Goal: Task Accomplishment & Management: Manage account settings

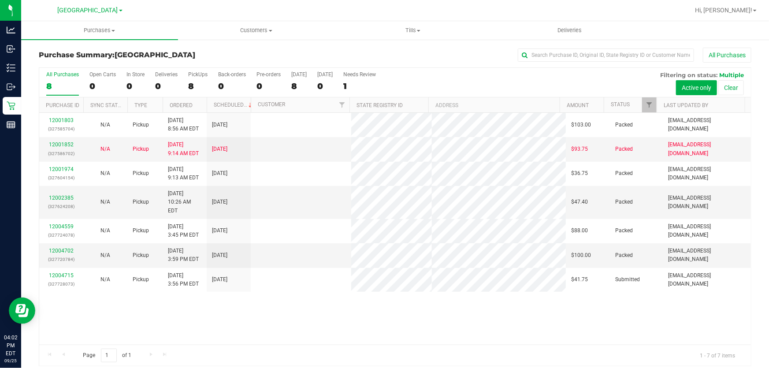
scroll to position [7, 0]
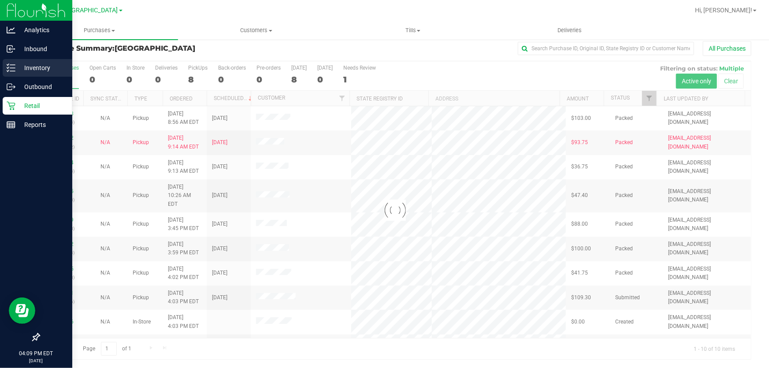
click at [51, 69] on p "Inventory" at bounding box center [41, 68] width 53 height 11
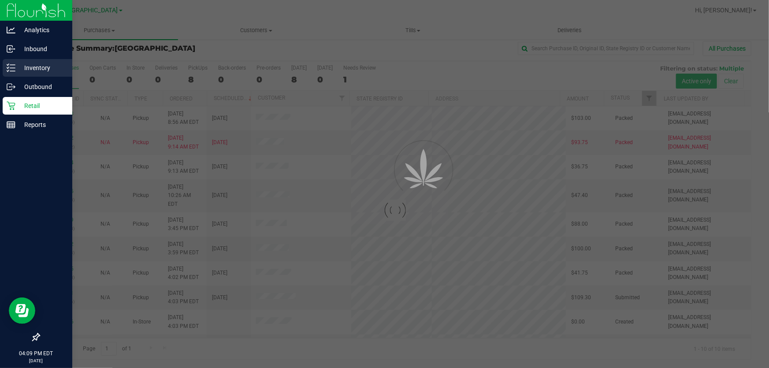
click at [56, 70] on p "Inventory" at bounding box center [41, 68] width 53 height 11
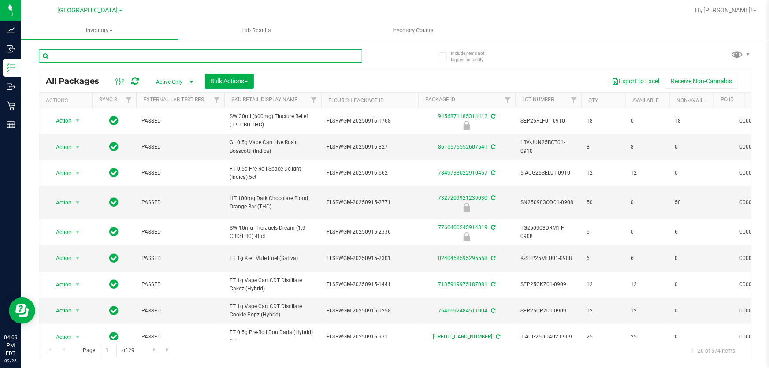
click at [94, 56] on input "text" at bounding box center [200, 55] width 323 height 13
type input "glue"
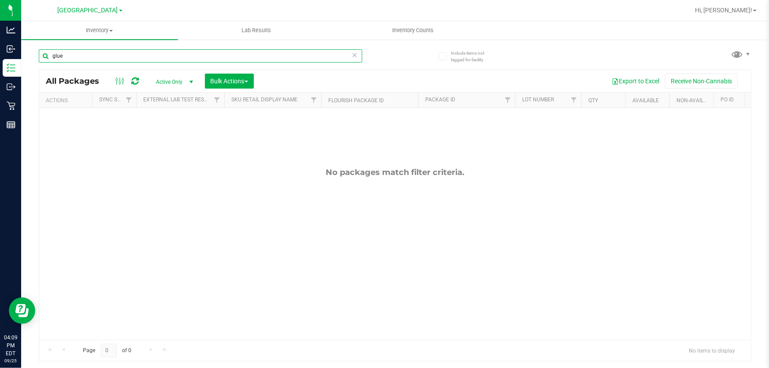
click at [74, 52] on input "glue" at bounding box center [200, 55] width 323 height 13
type input "kief"
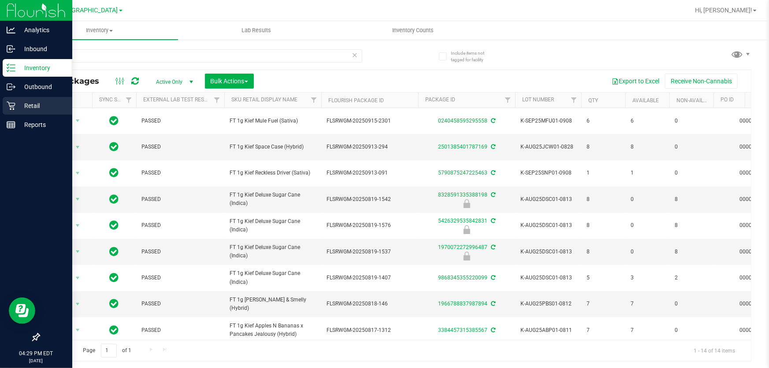
click at [7, 105] on icon at bounding box center [11, 105] width 9 height 9
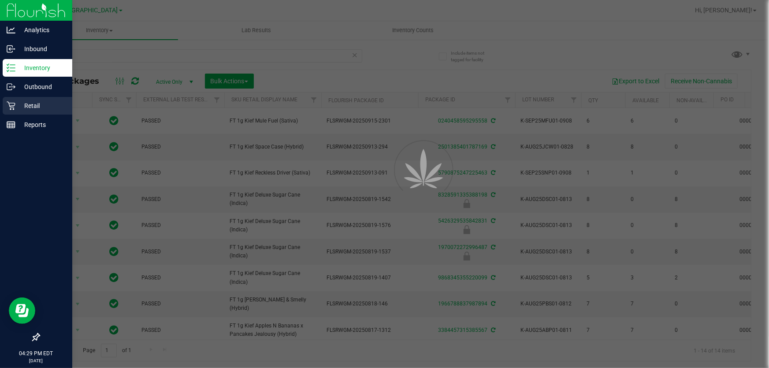
click at [29, 115] on link "Retail" at bounding box center [36, 106] width 72 height 19
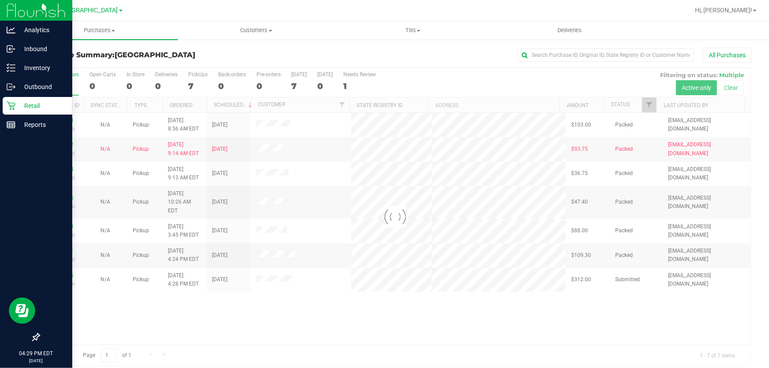
click at [134, 317] on div at bounding box center [395, 217] width 712 height 298
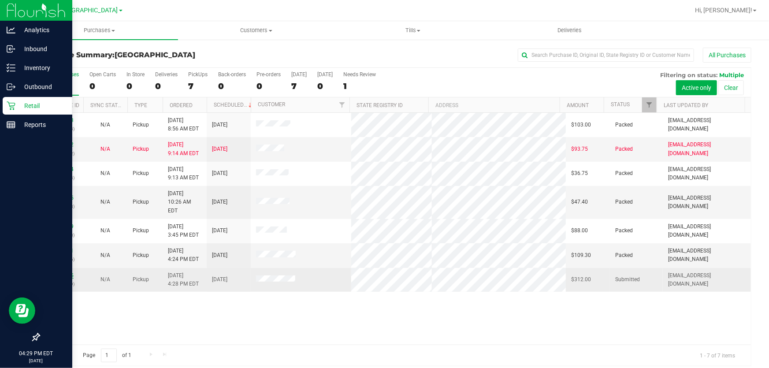
click at [58, 272] on link "12004975" at bounding box center [61, 275] width 25 height 6
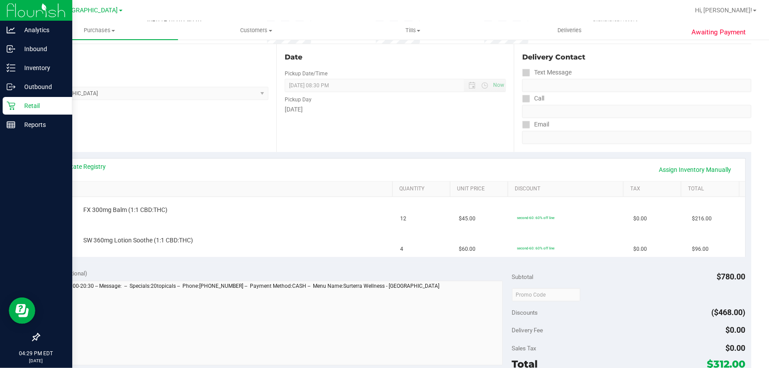
scroll to position [160, 0]
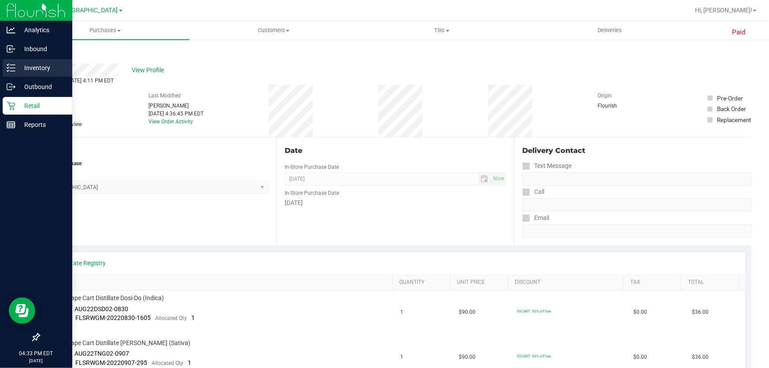
click at [34, 61] on div "Inventory" at bounding box center [38, 68] width 70 height 18
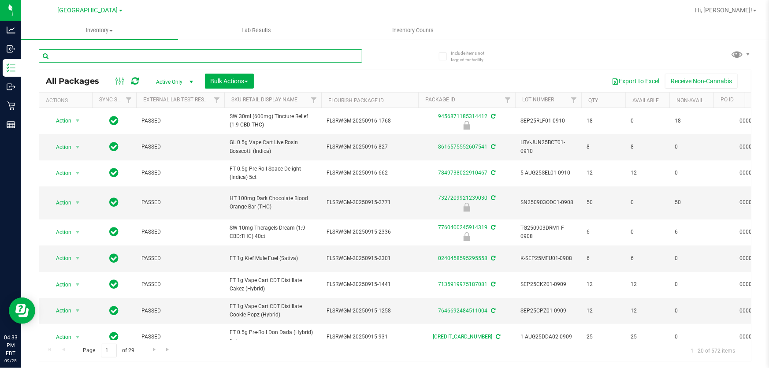
click at [84, 57] on input "text" at bounding box center [200, 55] width 323 height 13
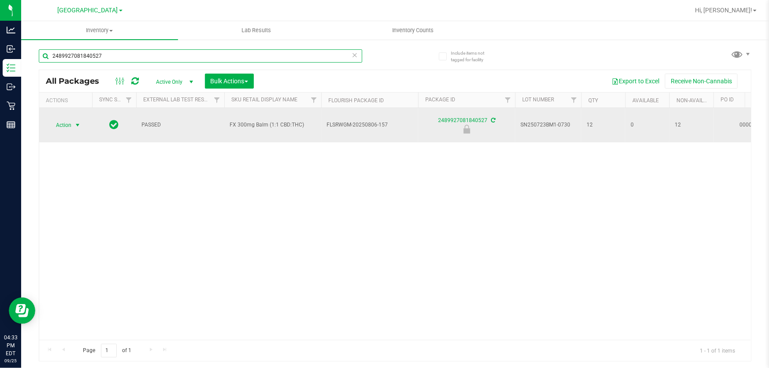
type input "2489927081840527"
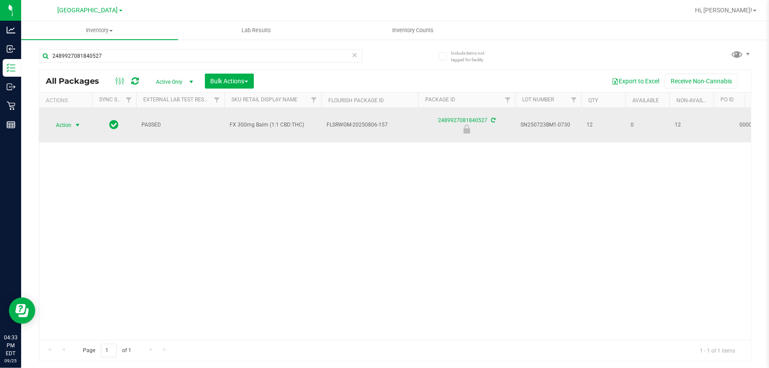
click at [78, 122] on span "select" at bounding box center [77, 125] width 7 height 7
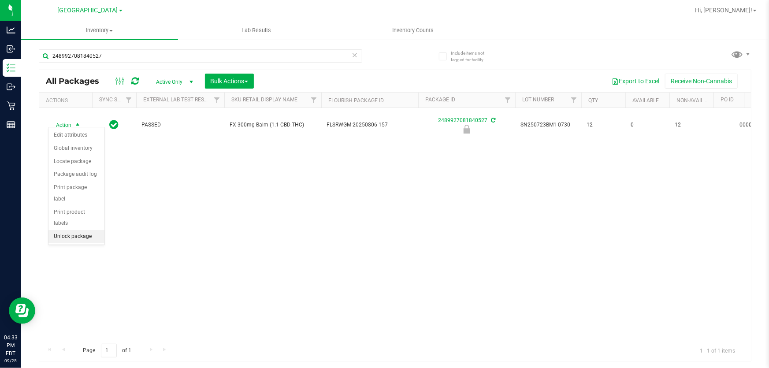
click at [73, 230] on li "Unlock package" at bounding box center [76, 236] width 56 height 13
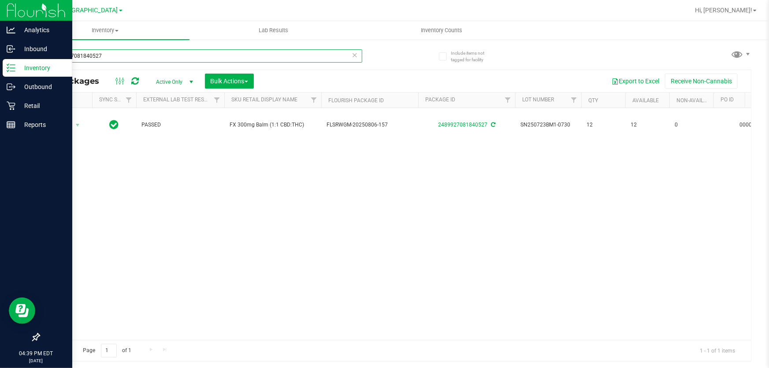
drag, startPoint x: 120, startPoint y: 59, endPoint x: 0, endPoint y: 3, distance: 132.1
click at [0, 3] on div "Analytics Inbound Inventory Outbound Retail Reports 04:39 PM EDT 09/25/2025 09/…" at bounding box center [384, 184] width 769 height 368
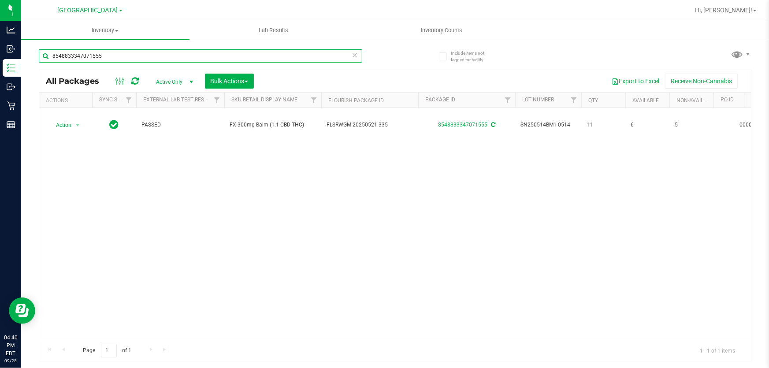
drag, startPoint x: 0, startPoint y: 45, endPoint x: 186, endPoint y: 150, distance: 213.6
click at [0, 47] on div "Analytics Inbound Inventory Outbound Retail Reports 04:40 PM EDT 09/25/2025 09/…" at bounding box center [384, 184] width 769 height 368
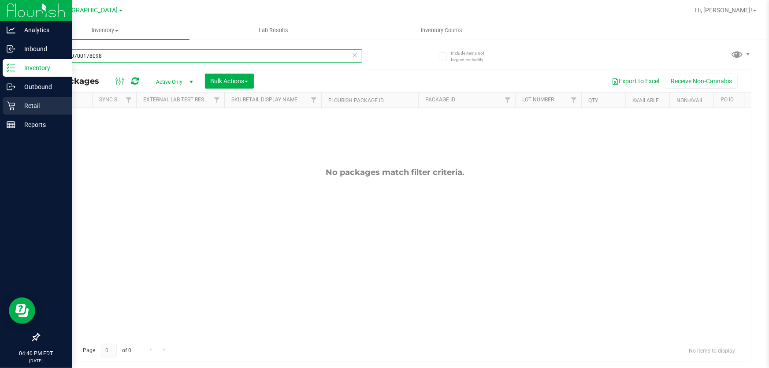
type input "3100480700178098"
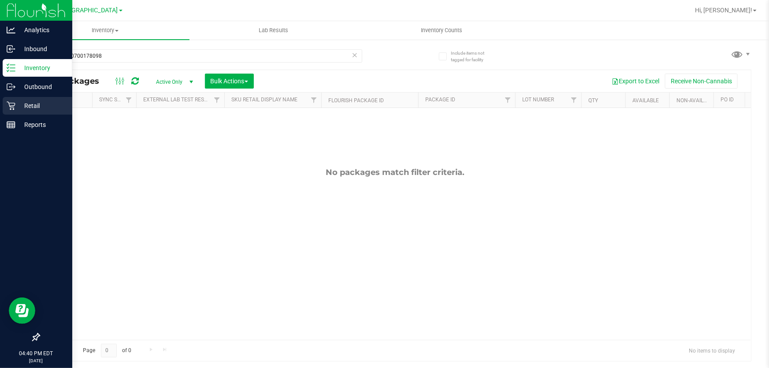
click at [37, 105] on p "Retail" at bounding box center [41, 105] width 53 height 11
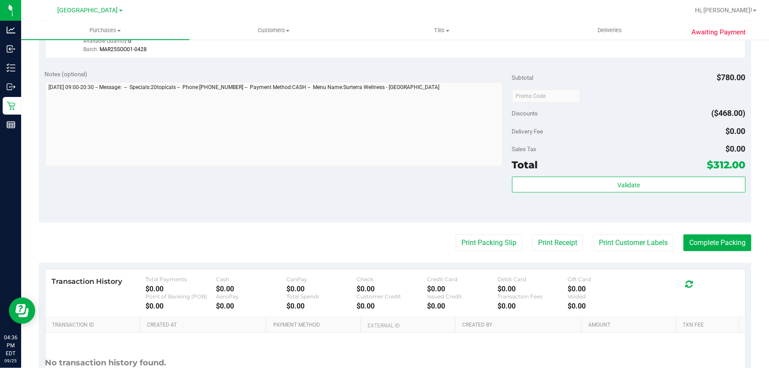
scroll to position [445, 0]
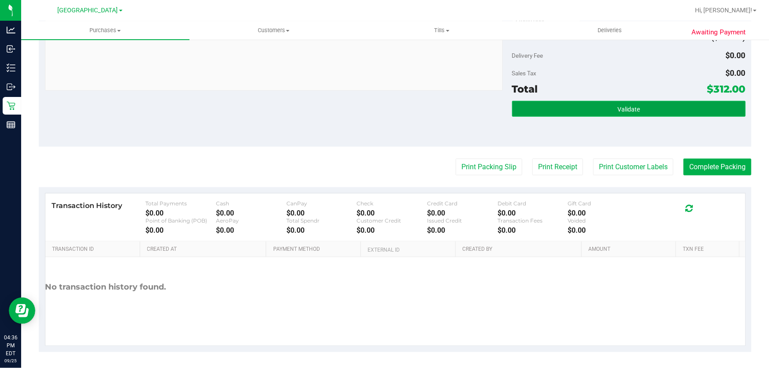
click at [628, 103] on button "Validate" at bounding box center [629, 109] width 234 height 16
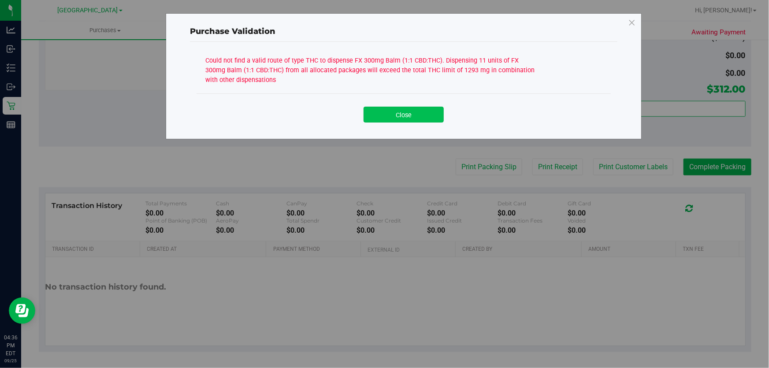
click at [409, 113] on button "Close" at bounding box center [404, 115] width 80 height 16
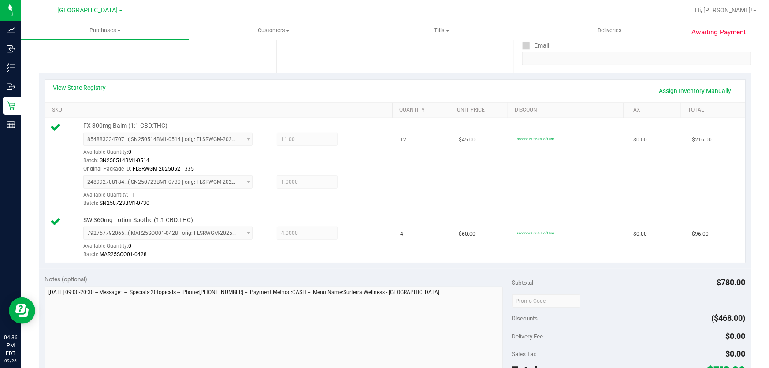
scroll to position [0, 0]
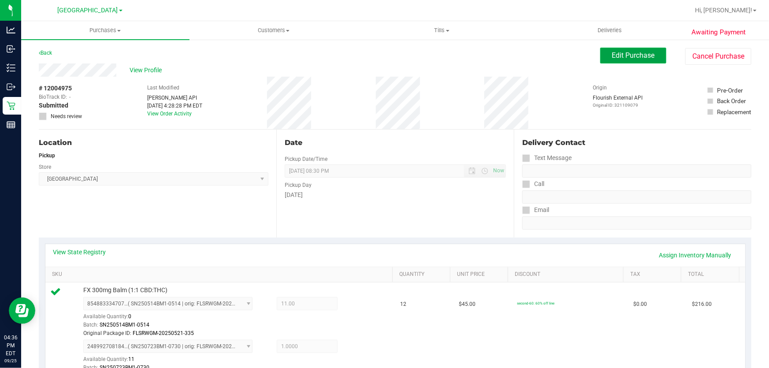
click at [614, 59] on span "Edit Purchase" at bounding box center [633, 55] width 43 height 8
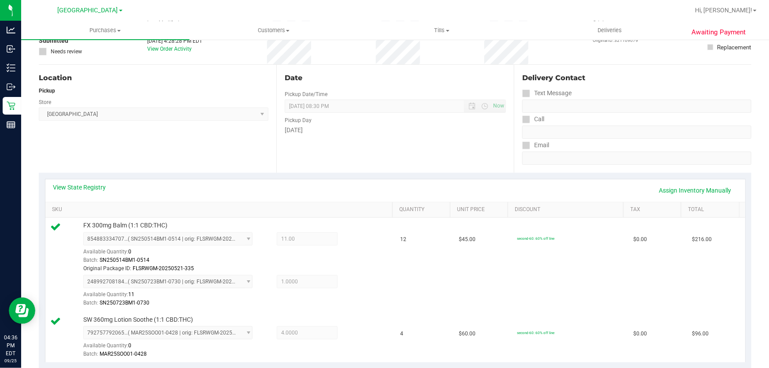
scroll to position [240, 0]
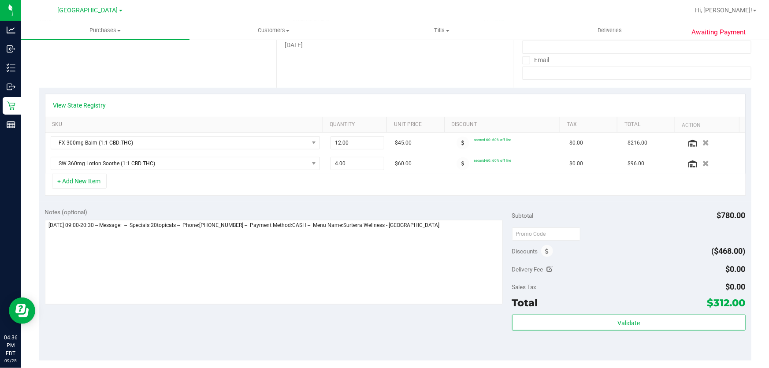
scroll to position [240, 0]
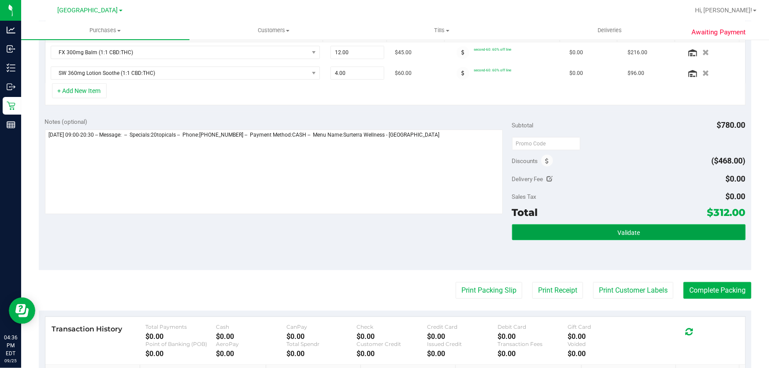
click at [624, 235] on span "Validate" at bounding box center [628, 232] width 22 height 7
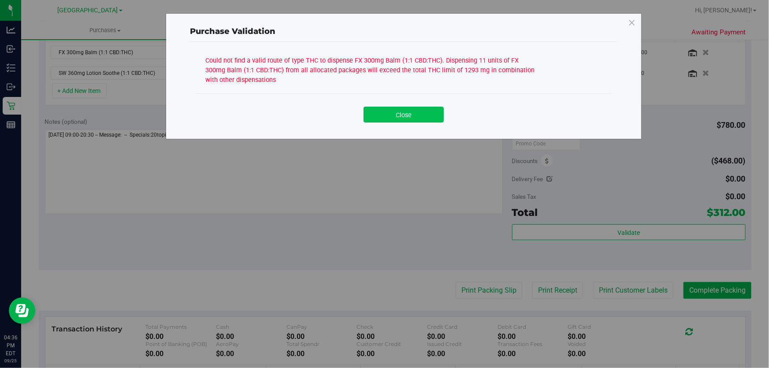
click at [424, 115] on button "Close" at bounding box center [404, 115] width 80 height 16
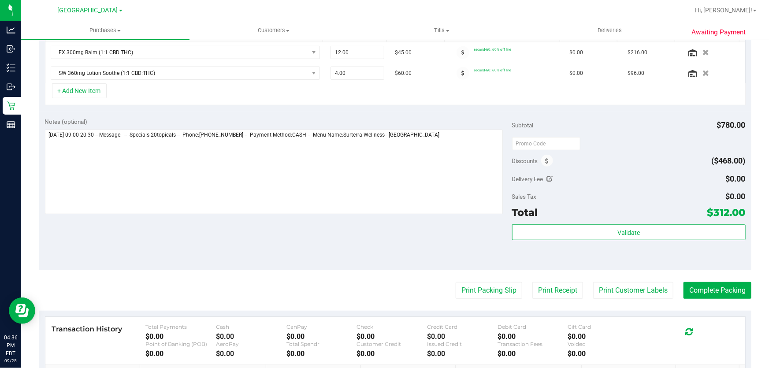
click at [404, 222] on div "Notes (optional) Subtotal $780.00 Discounts ($468.00) Delivery Fee $0.00 Sales …" at bounding box center [395, 190] width 712 height 159
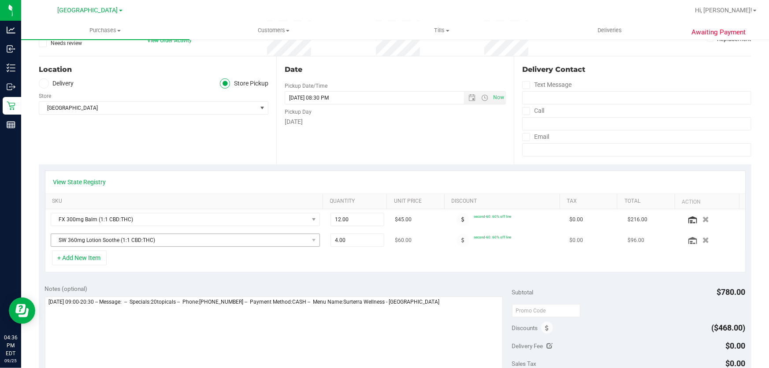
scroll to position [80, 0]
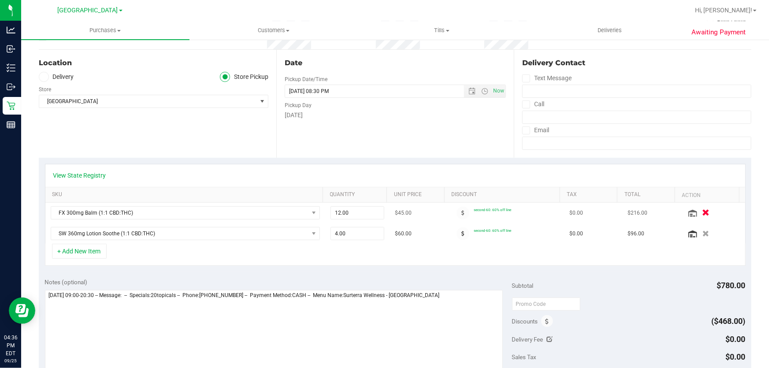
click at [702, 211] on icon "button" at bounding box center [705, 213] width 7 height 7
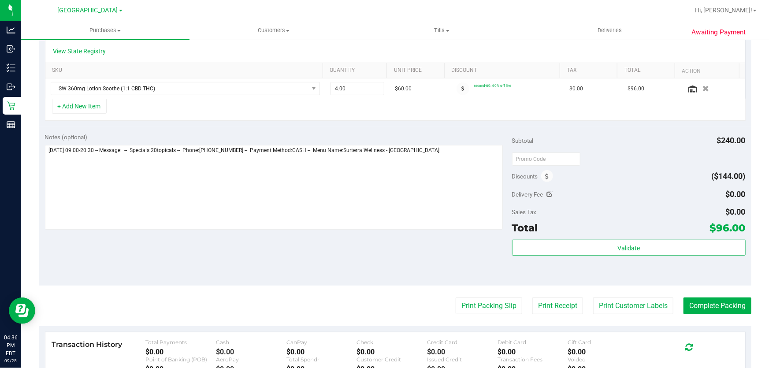
scroll to position [343, 0]
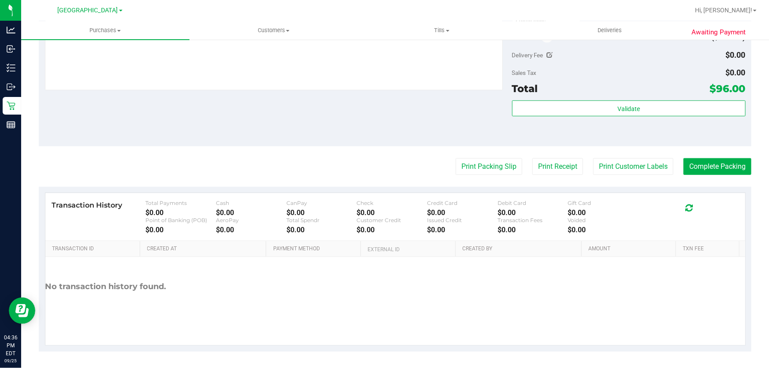
click at [657, 128] on div "Validate" at bounding box center [629, 120] width 234 height 40
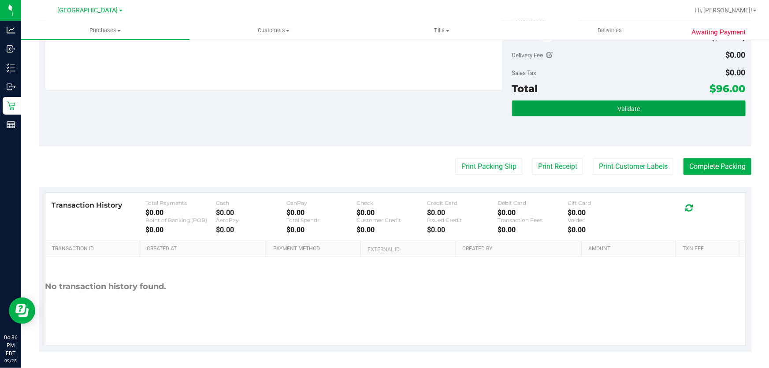
click at [654, 109] on button "Validate" at bounding box center [629, 108] width 234 height 16
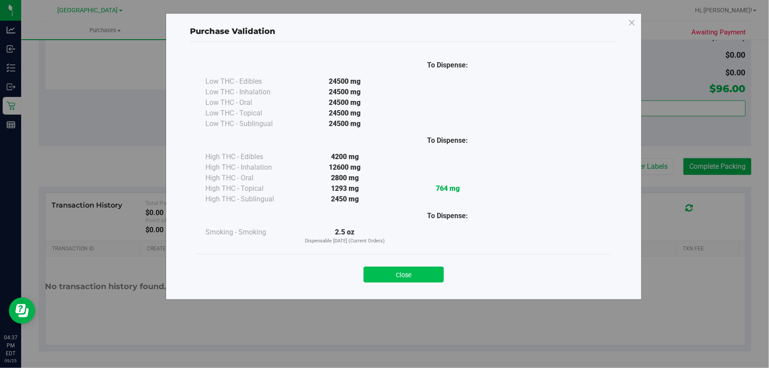
click at [385, 279] on button "Close" at bounding box center [404, 275] width 80 height 16
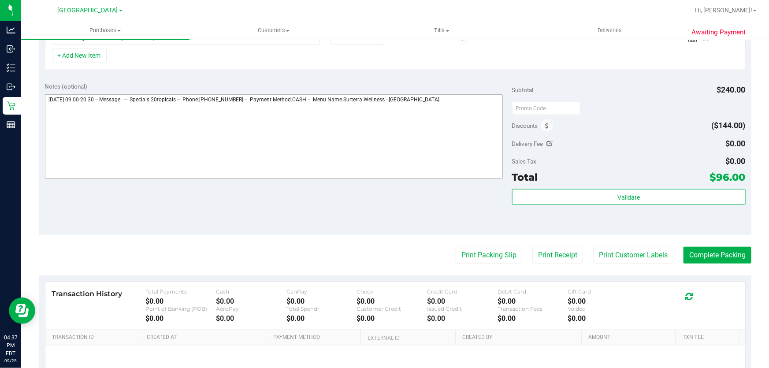
scroll to position [103, 0]
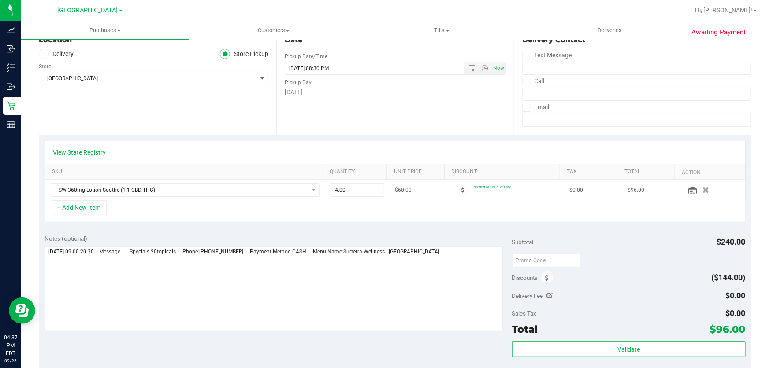
click at [702, 188] on icon "button" at bounding box center [705, 190] width 7 height 6
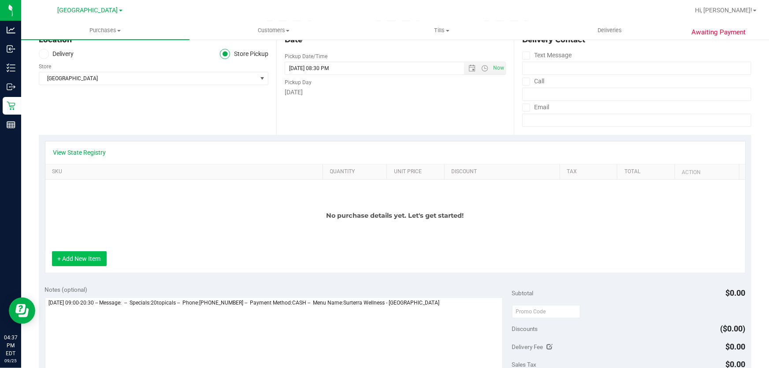
click at [102, 258] on button "+ Add New Item" at bounding box center [79, 258] width 55 height 15
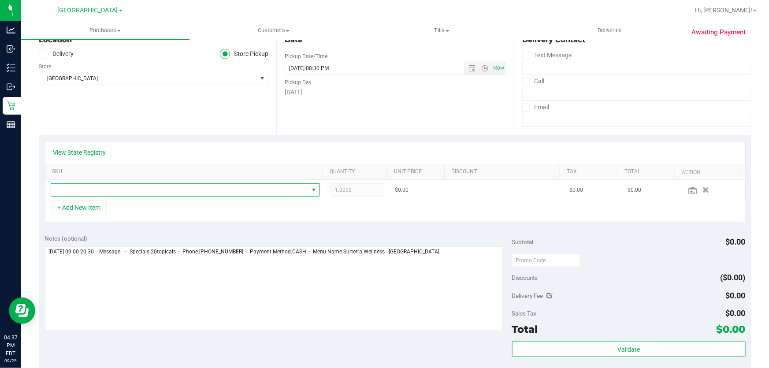
click at [123, 184] on span "NO DATA FOUND" at bounding box center [179, 190] width 257 height 12
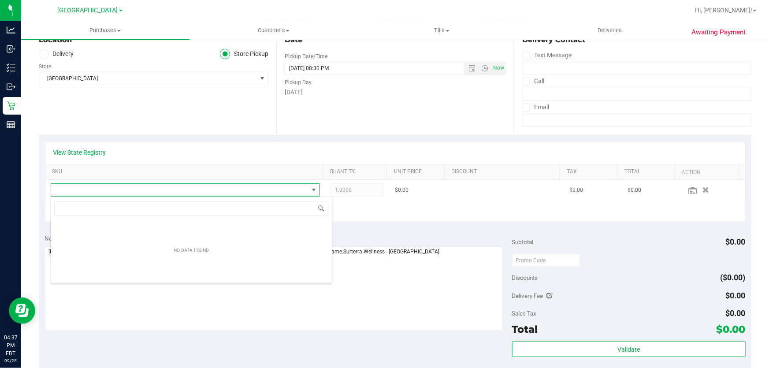
scroll to position [13, 262]
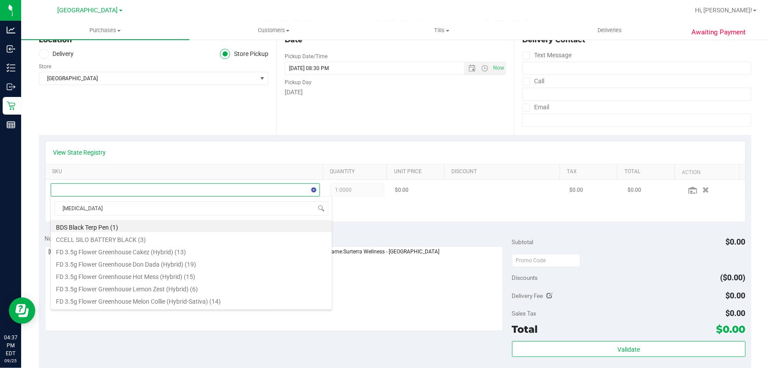
type input "balm"
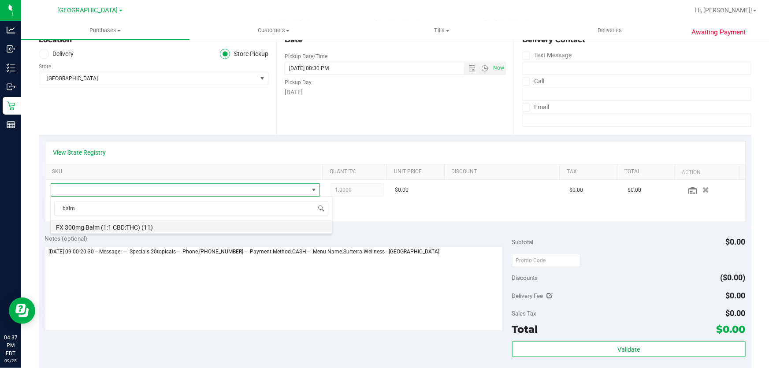
click at [117, 229] on li "FX 300mg Balm (1:1 CBD:THC) (11)" at bounding box center [191, 226] width 281 height 12
click at [301, 113] on div "Date Pickup Date/Time 09/25/2025 Now 09/25/2025 08:30 PM Now Pickup Day Thursday" at bounding box center [394, 81] width 237 height 108
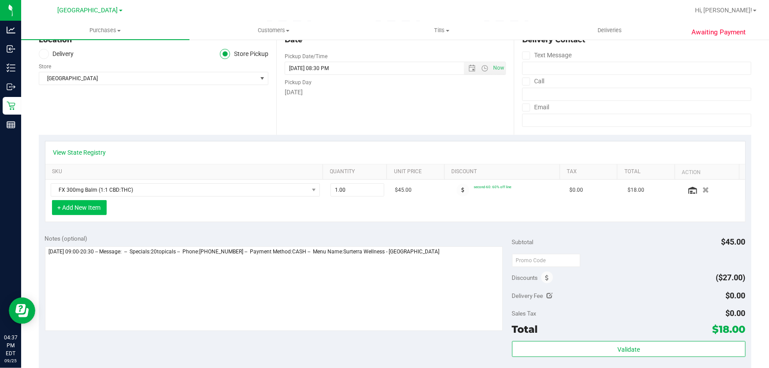
click at [70, 205] on button "+ Add New Item" at bounding box center [79, 207] width 55 height 15
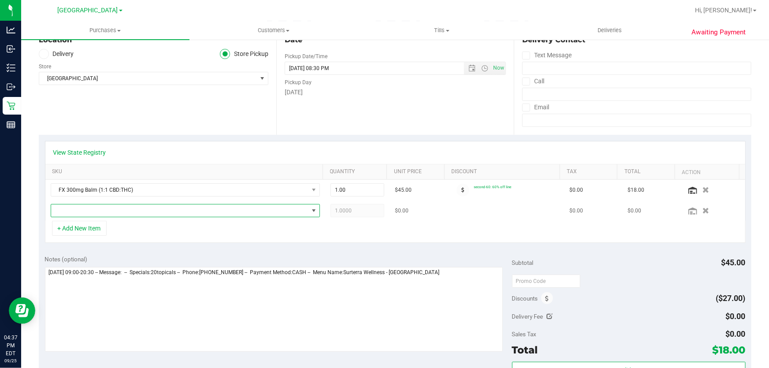
click at [79, 208] on span "NO DATA FOUND" at bounding box center [179, 210] width 257 height 12
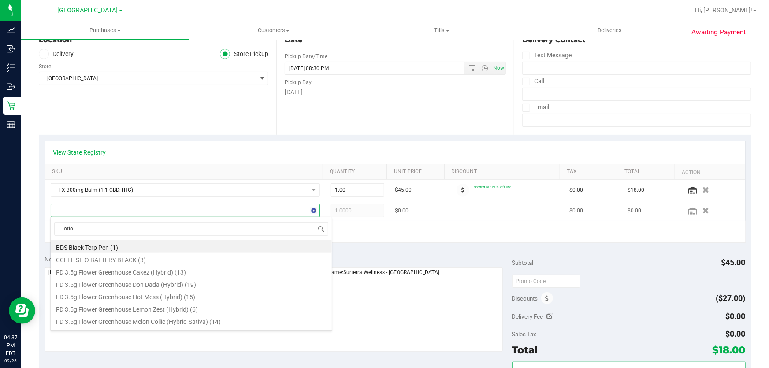
type input "lotion"
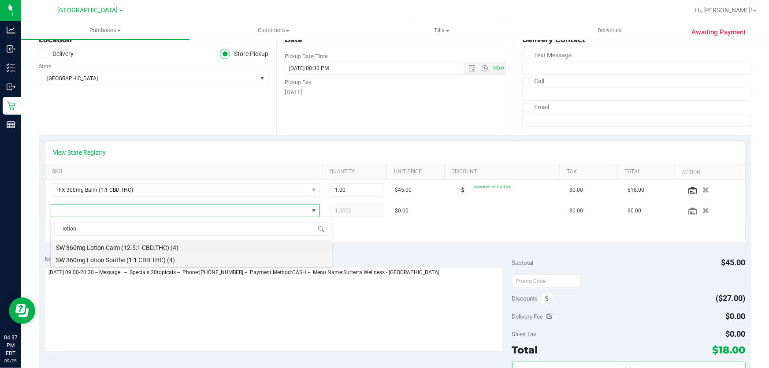
click at [116, 262] on li "SW 360mg Lotion Soothe (1:1 CBD:THC) (4)" at bounding box center [191, 258] width 281 height 12
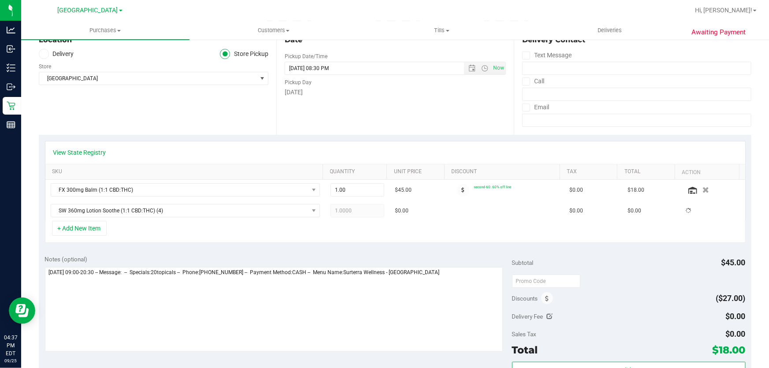
click at [424, 98] on div "Date Pickup Date/Time 09/25/2025 Now 09/25/2025 08:30 PM Now Pickup Day Thursday" at bounding box center [394, 81] width 237 height 108
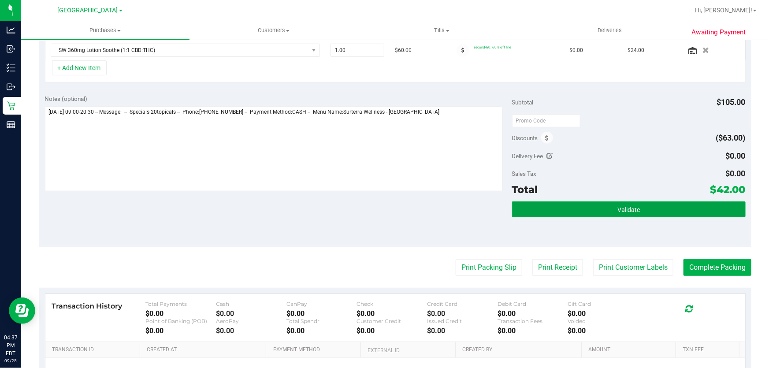
click at [585, 204] on button "Validate" at bounding box center [629, 209] width 234 height 16
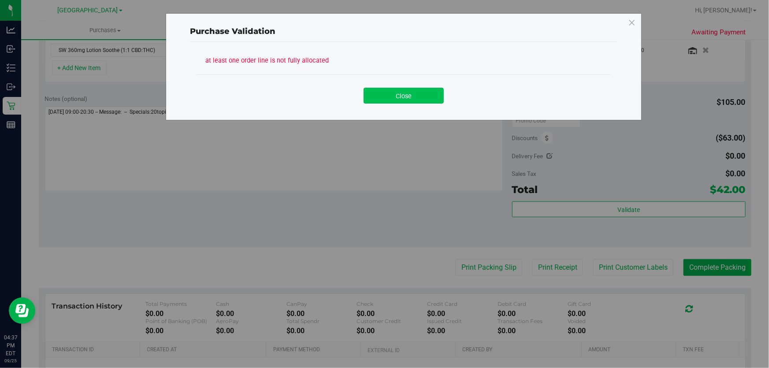
click at [425, 90] on button "Close" at bounding box center [404, 96] width 80 height 16
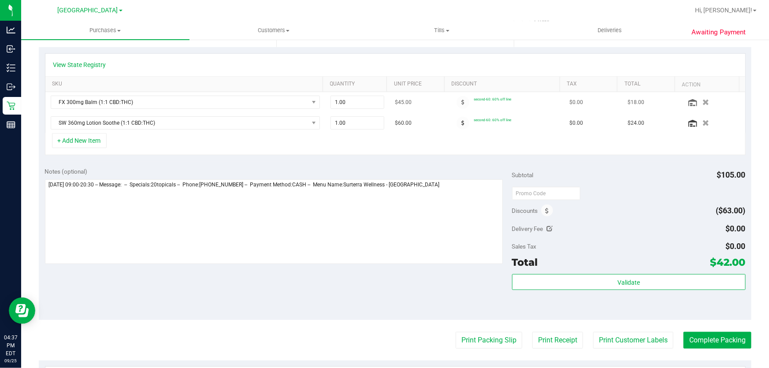
scroll to position [63, 0]
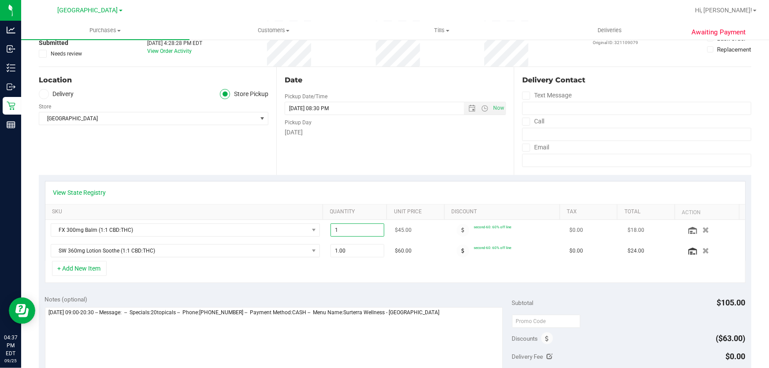
drag, startPoint x: 354, startPoint y: 232, endPoint x: 204, endPoint y: 221, distance: 150.7
click at [204, 221] on tr "FX 300mg Balm (1:1 CBD:THC) 1.00 1 $45.00 second-60: 60% off line $0.00 $18.00" at bounding box center [395, 230] width 700 height 21
type input "5"
type input "5.00"
click at [384, 138] on div "Date Pickup Date/Time 09/25/2025 Now 09/25/2025 08:30 PM Now Pickup Day Thursday" at bounding box center [394, 121] width 237 height 108
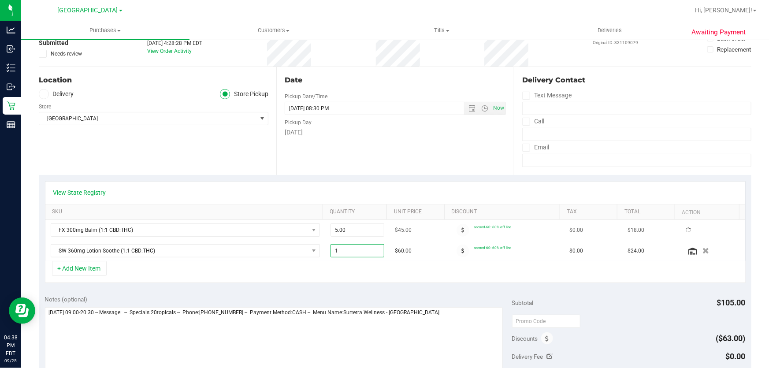
drag, startPoint x: 355, startPoint y: 251, endPoint x: 243, endPoint y: 220, distance: 115.7
click at [297, 245] on tr "SW 360mg Lotion Soothe (1:1 CBD:THC) 1.00 1 $60.00 second-60: 60% off line $0.0…" at bounding box center [395, 251] width 700 height 20
drag, startPoint x: 348, startPoint y: 249, endPoint x: 272, endPoint y: 226, distance: 78.9
click at [277, 228] on tbody "FX 300mg Balm (1:1 CBD:THC) 5.00 5 $45.00 second-60: 60% off line $0.00 $90.00 …" at bounding box center [395, 240] width 700 height 41
type input "2"
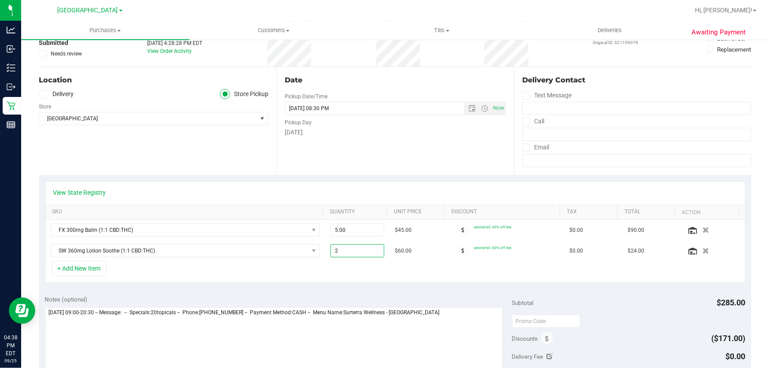
type input "2.00"
click at [357, 133] on div "[DATE]" at bounding box center [395, 132] width 221 height 9
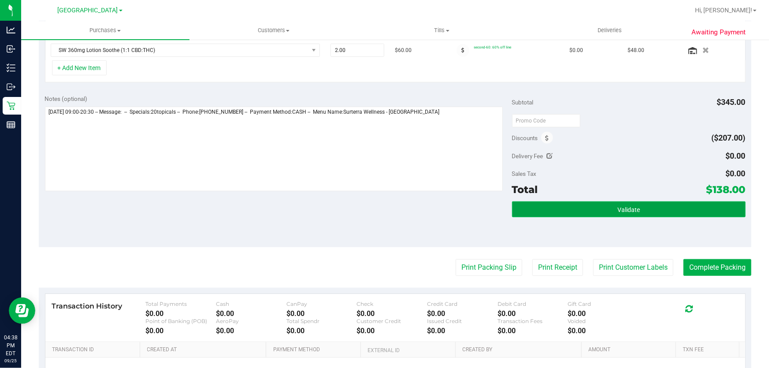
click at [617, 206] on span "Validate" at bounding box center [628, 209] width 22 height 7
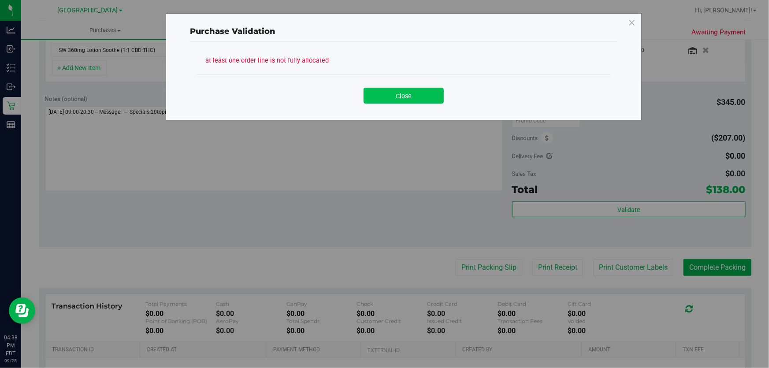
click at [395, 96] on button "Close" at bounding box center [404, 96] width 80 height 16
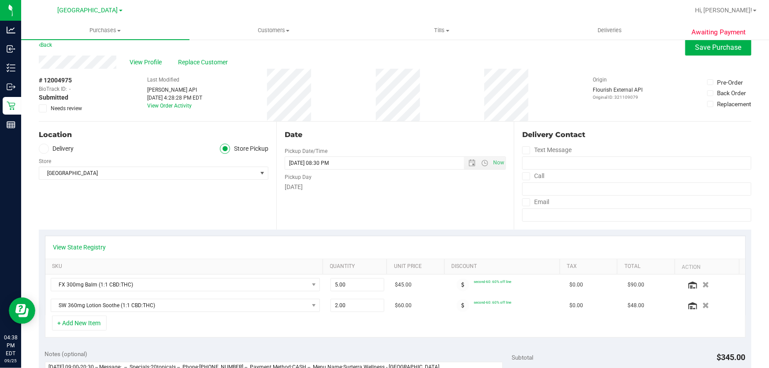
scroll to position [0, 0]
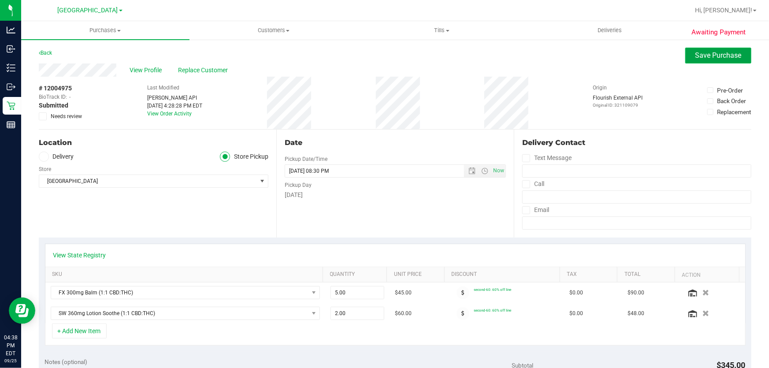
click at [723, 56] on span "Save Purchase" at bounding box center [718, 55] width 46 height 8
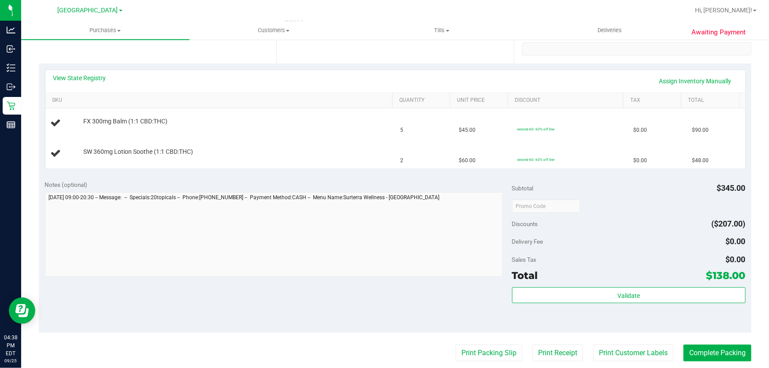
scroll to position [160, 0]
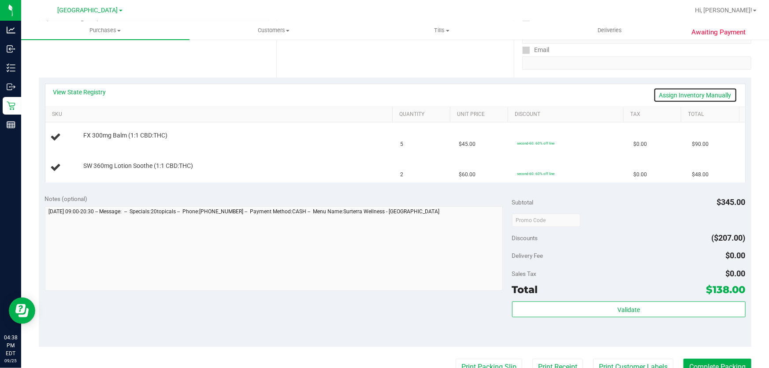
click at [675, 88] on link "Assign Inventory Manually" at bounding box center [695, 95] width 84 height 15
click at [93, 141] on link "Add Package" at bounding box center [99, 141] width 32 height 6
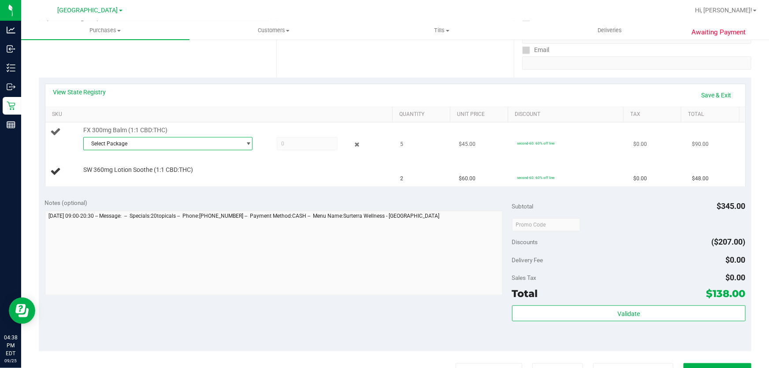
click at [164, 141] on span "Select Package" at bounding box center [162, 143] width 157 height 12
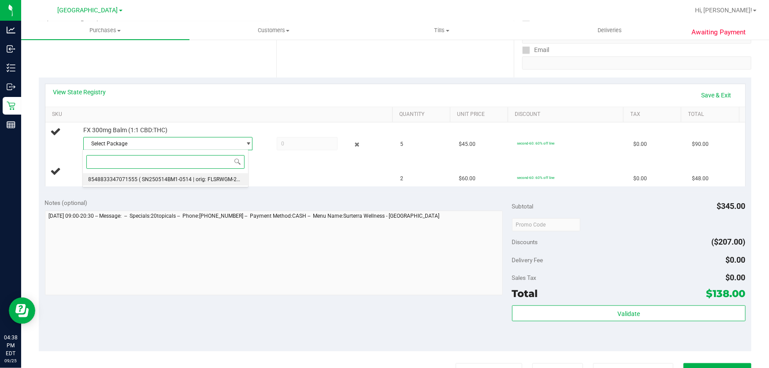
click at [194, 177] on span "( SN250514BM1-0514 | orig: FLSRWGM-20250521-335 )" at bounding box center [205, 179] width 133 height 6
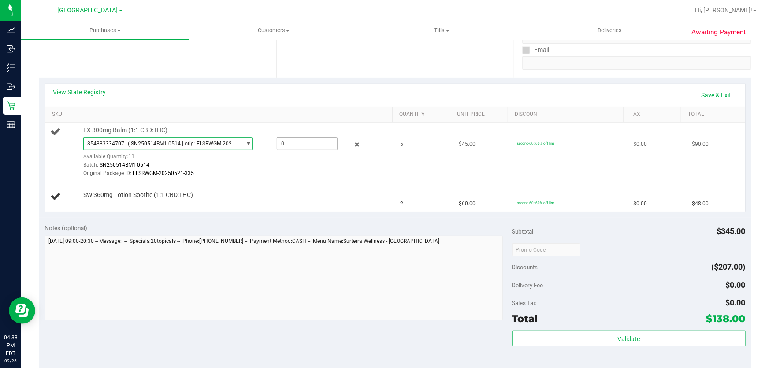
click at [306, 138] on span at bounding box center [307, 143] width 61 height 13
type input "5"
type input "5.0000"
click at [322, 74] on div "Date Pickup Date/Time 09/25/2025 Now 09/25/2025 08:30 PM Now Pickup Day Thursday" at bounding box center [394, 24] width 237 height 108
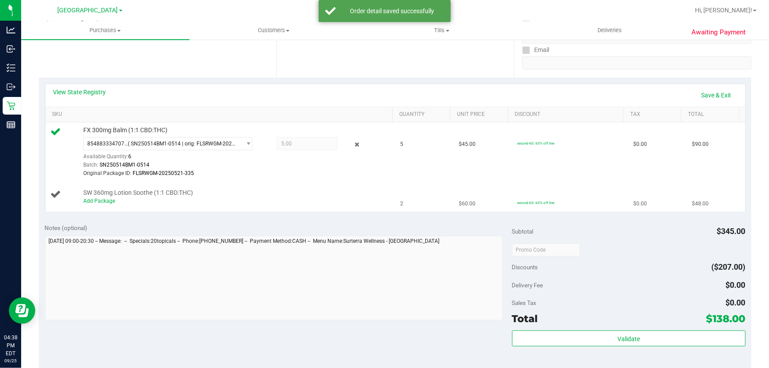
click at [100, 203] on div "Add Package" at bounding box center [235, 201] width 305 height 8
click at [109, 201] on link "Add Package" at bounding box center [99, 201] width 32 height 6
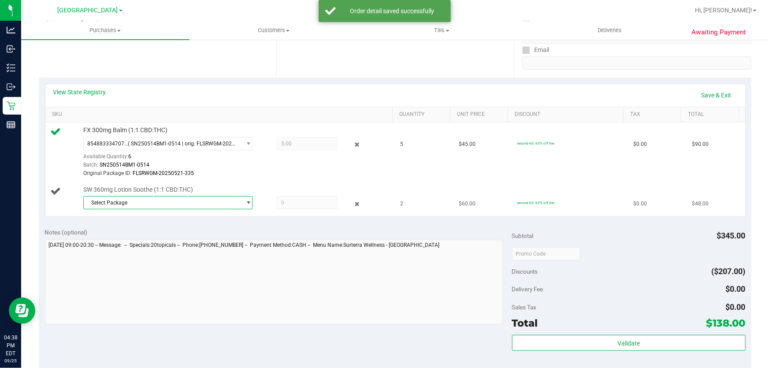
click at [132, 200] on span "Select Package" at bounding box center [162, 203] width 157 height 12
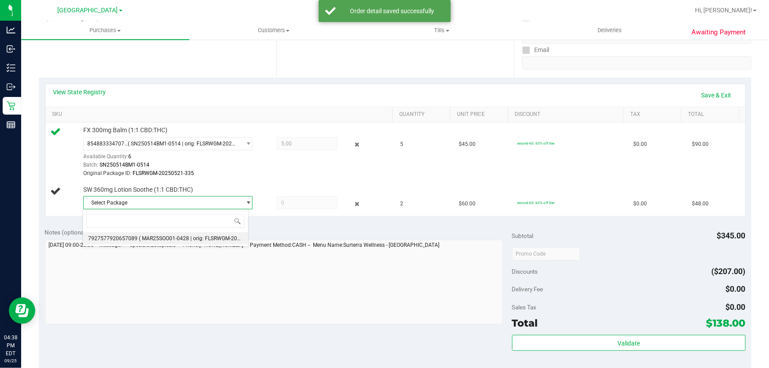
click at [141, 239] on span "( MAR25SOO01-0428 | orig: FLSRWGM-20250505-2428 )" at bounding box center [206, 238] width 134 height 6
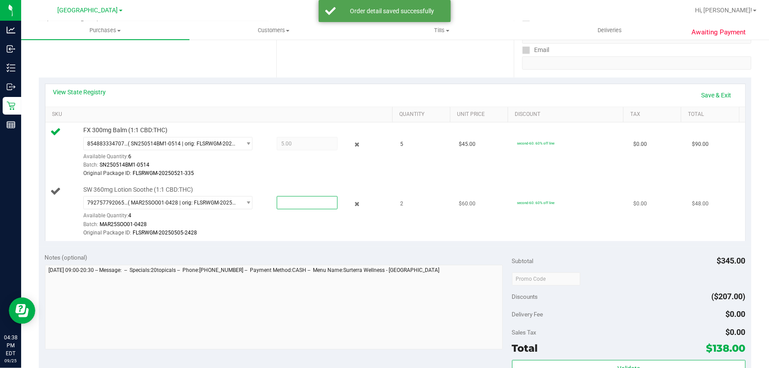
click at [302, 203] on span at bounding box center [307, 202] width 61 height 13
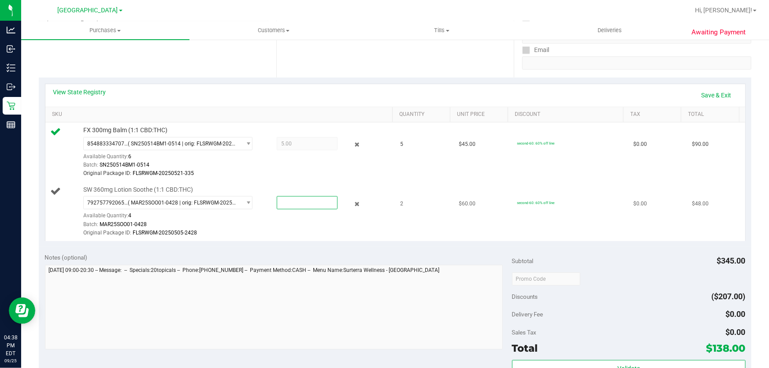
type input "2"
type input "2.0000"
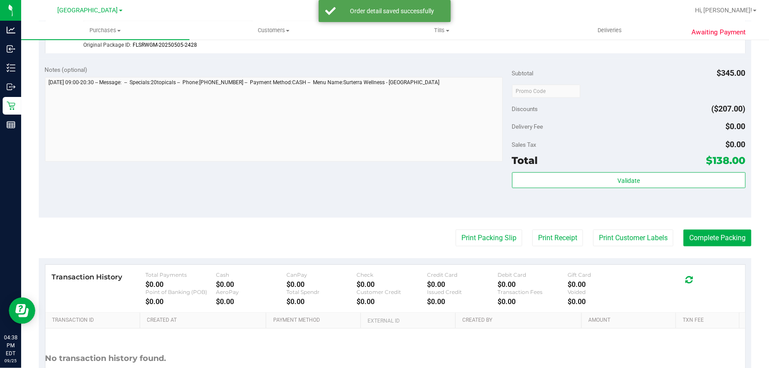
scroll to position [401, 0]
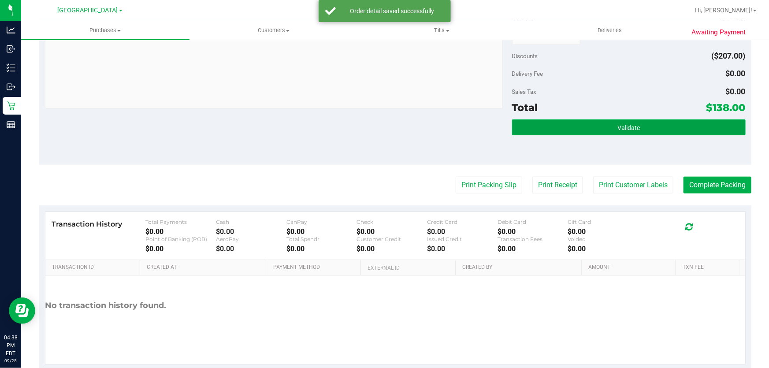
click at [588, 128] on button "Validate" at bounding box center [629, 127] width 234 height 16
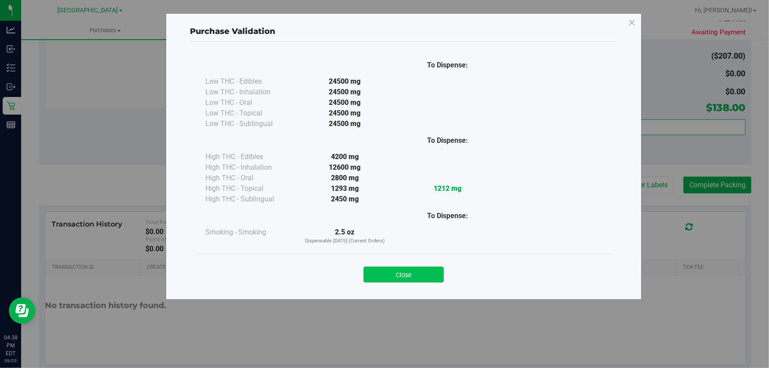
click at [384, 276] on button "Close" at bounding box center [404, 275] width 80 height 16
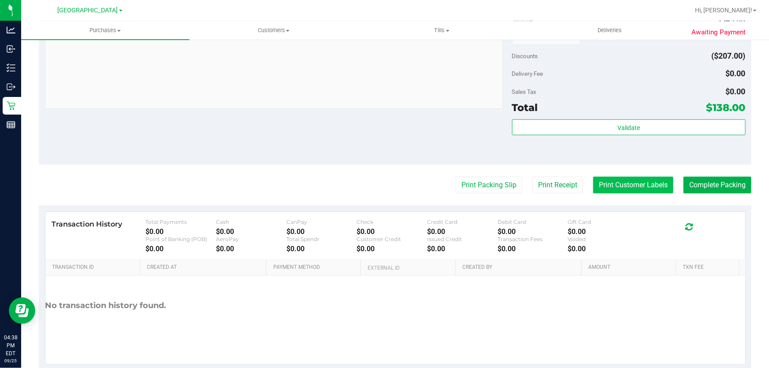
click at [621, 190] on button "Print Customer Labels" at bounding box center [633, 185] width 80 height 17
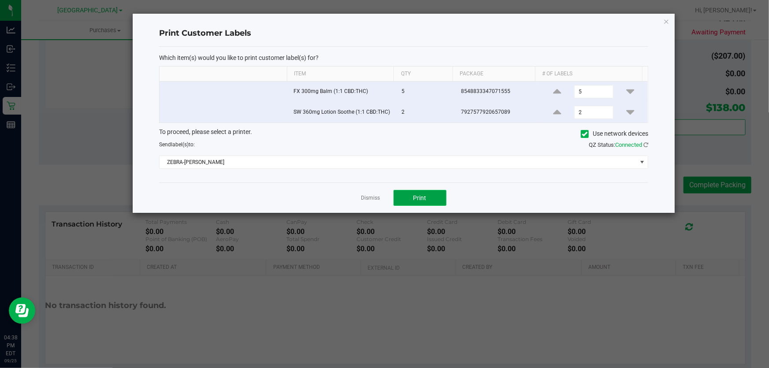
click at [422, 194] on span "Print" at bounding box center [419, 197] width 13 height 7
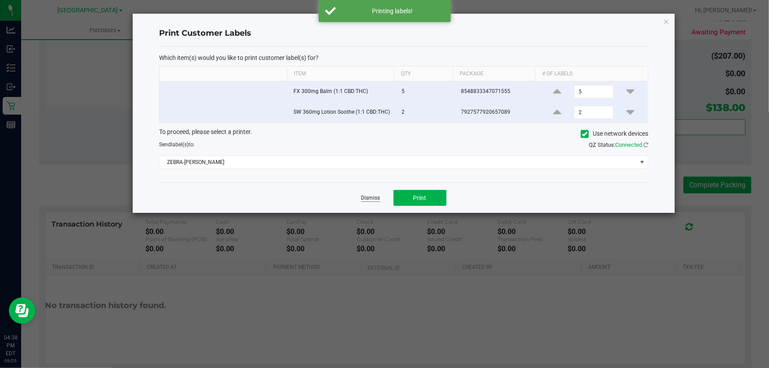
click at [362, 200] on link "Dismiss" at bounding box center [370, 197] width 19 height 7
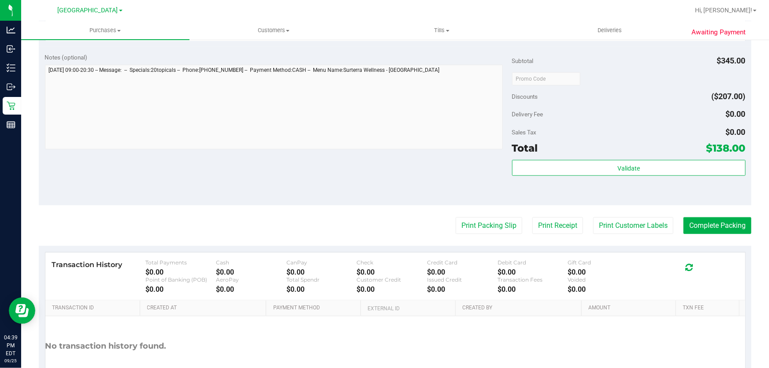
scroll to position [360, 0]
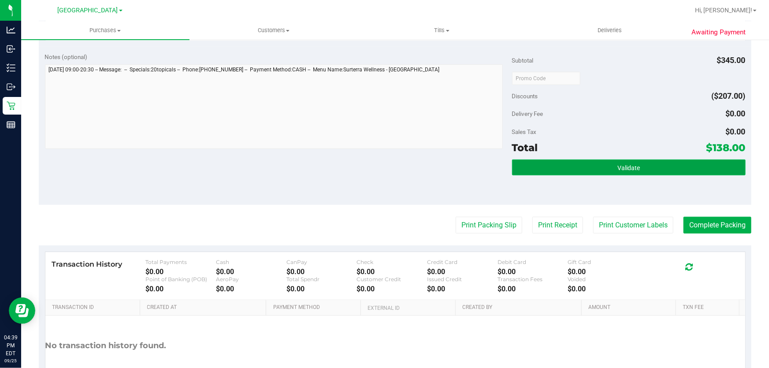
click at [586, 168] on button "Validate" at bounding box center [629, 168] width 234 height 16
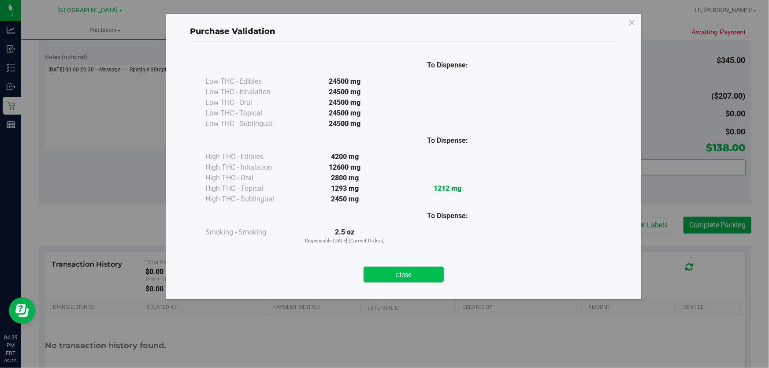
click at [404, 278] on button "Close" at bounding box center [404, 275] width 80 height 16
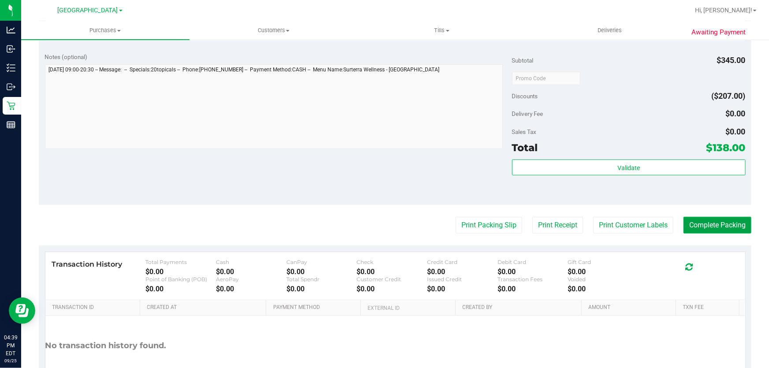
click at [703, 228] on button "Complete Packing" at bounding box center [717, 225] width 68 height 17
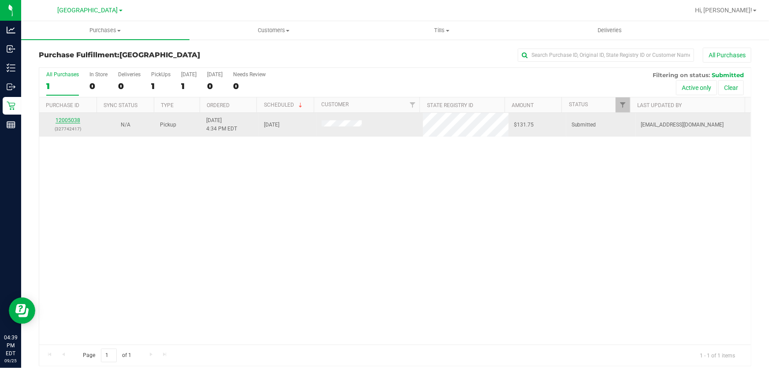
click at [66, 119] on link "12005038" at bounding box center [68, 120] width 25 height 6
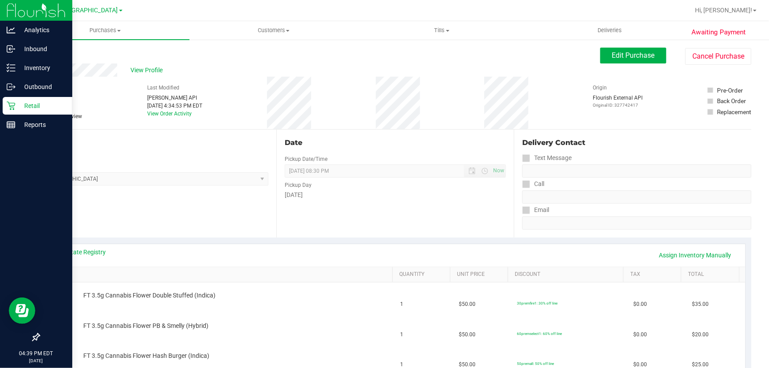
click at [11, 111] on div "Retail" at bounding box center [38, 106] width 70 height 18
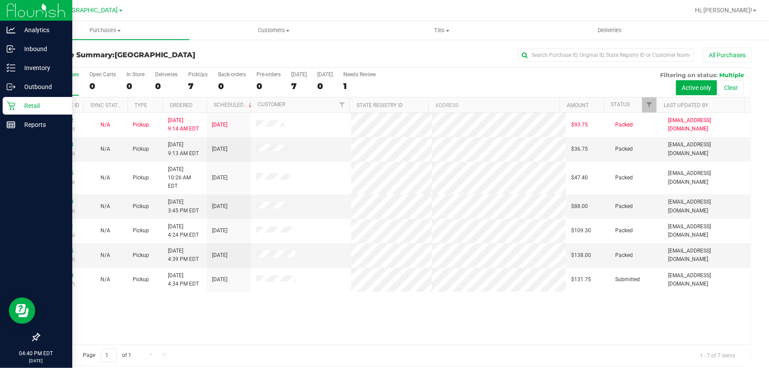
click at [11, 101] on icon at bounding box center [11, 105] width 9 height 9
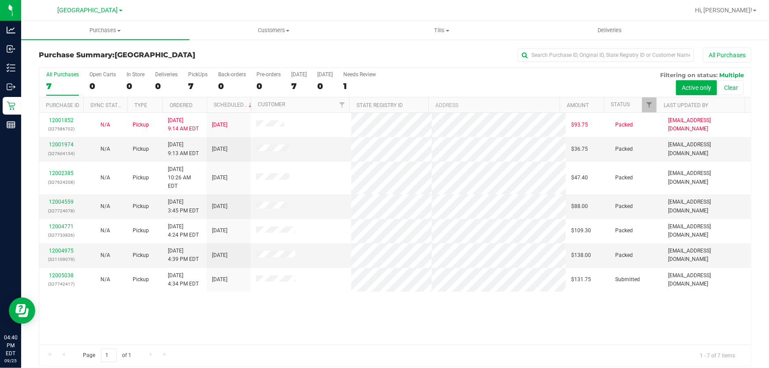
click at [300, 307] on div "12001852 (327586702) N/A Pickup 9/25/2025 9:14 AM EDT 9/25/2025 $93.75 Packed j…" at bounding box center [395, 229] width 712 height 232
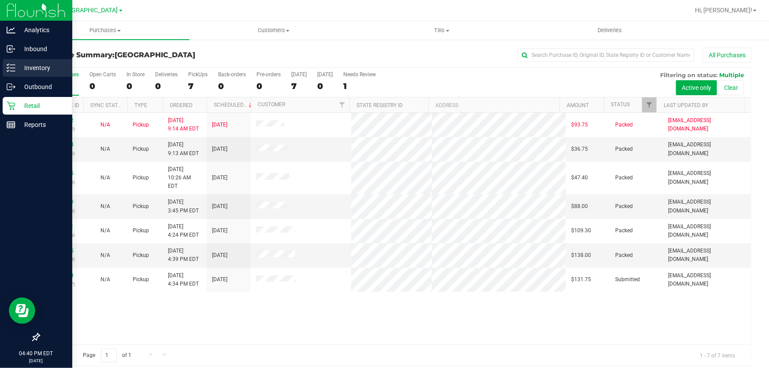
click at [38, 63] on p "Inventory" at bounding box center [41, 68] width 53 height 11
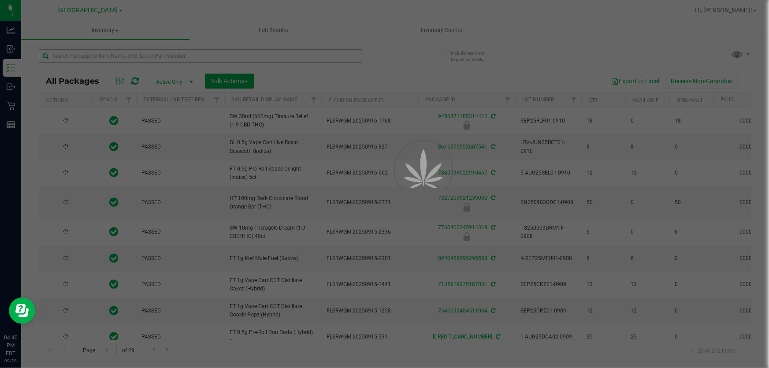
click at [148, 55] on div at bounding box center [384, 184] width 769 height 368
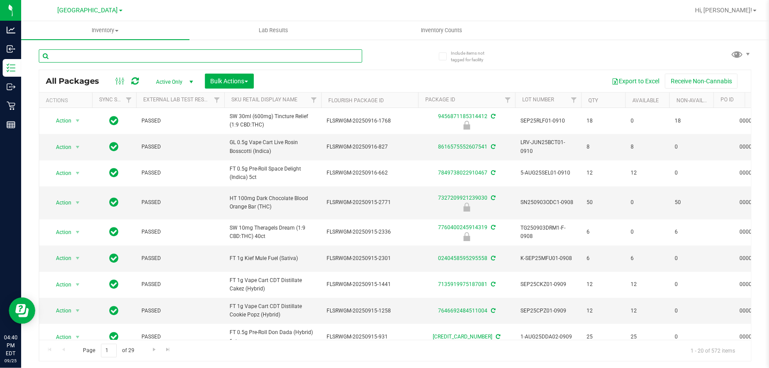
click at [148, 55] on input "text" at bounding box center [200, 55] width 323 height 13
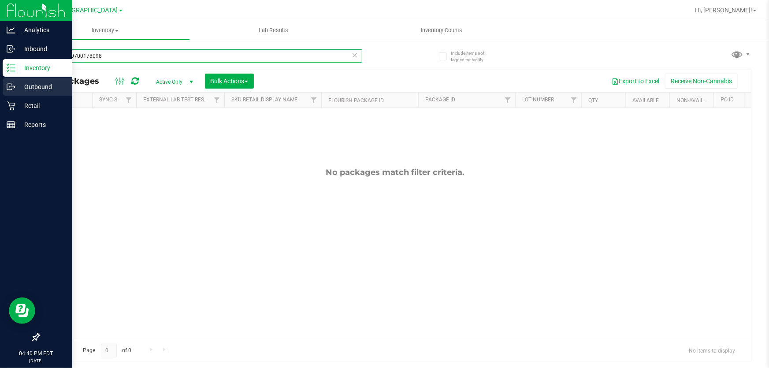
type input "3100480700178098"
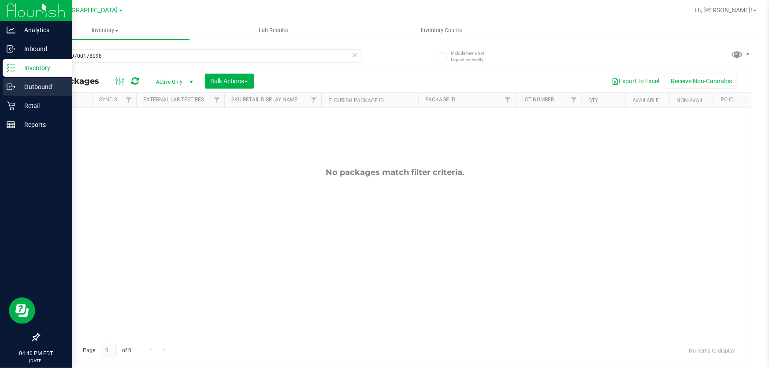
click at [32, 96] on link "Outbound" at bounding box center [36, 87] width 72 height 19
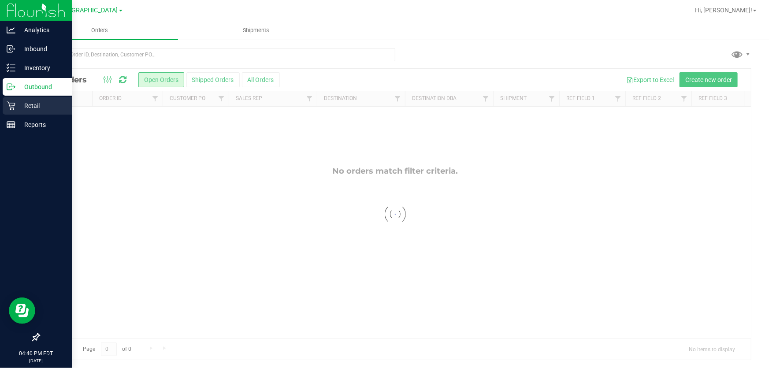
click at [32, 110] on p "Retail" at bounding box center [41, 105] width 53 height 11
